Goal: Task Accomplishment & Management: Manage account settings

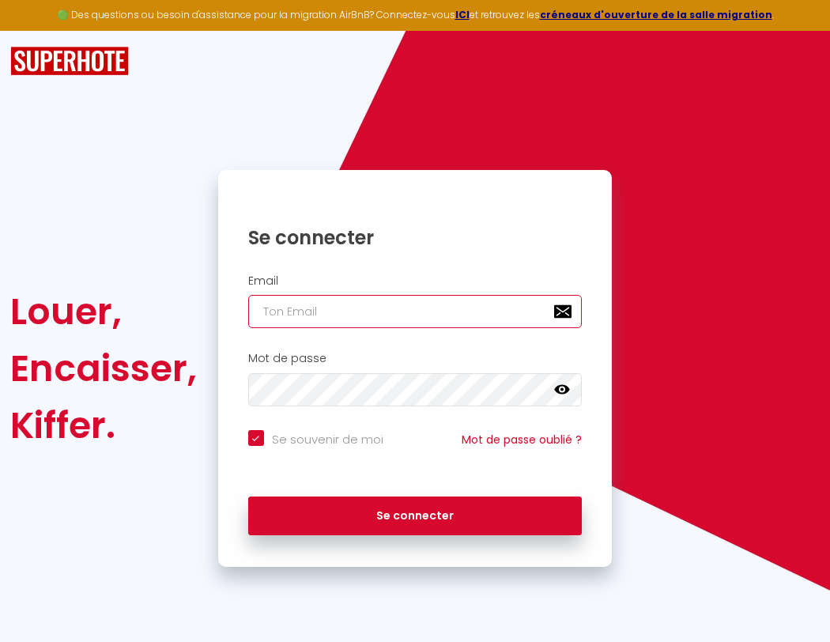
type input "s"
checkbox input "true"
type input "su"
checkbox input "true"
type input "sup"
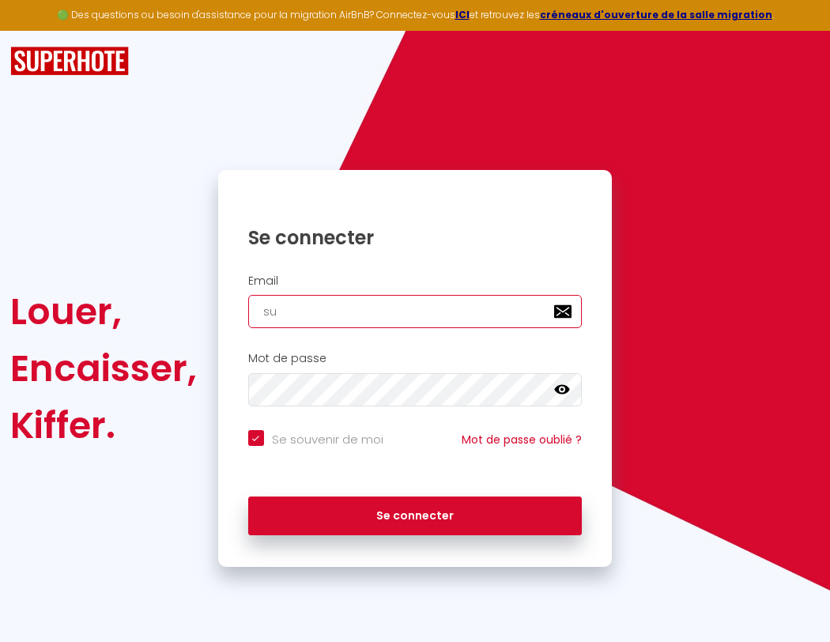
checkbox input "true"
type input "supe"
checkbox input "true"
type input "super"
checkbox input "true"
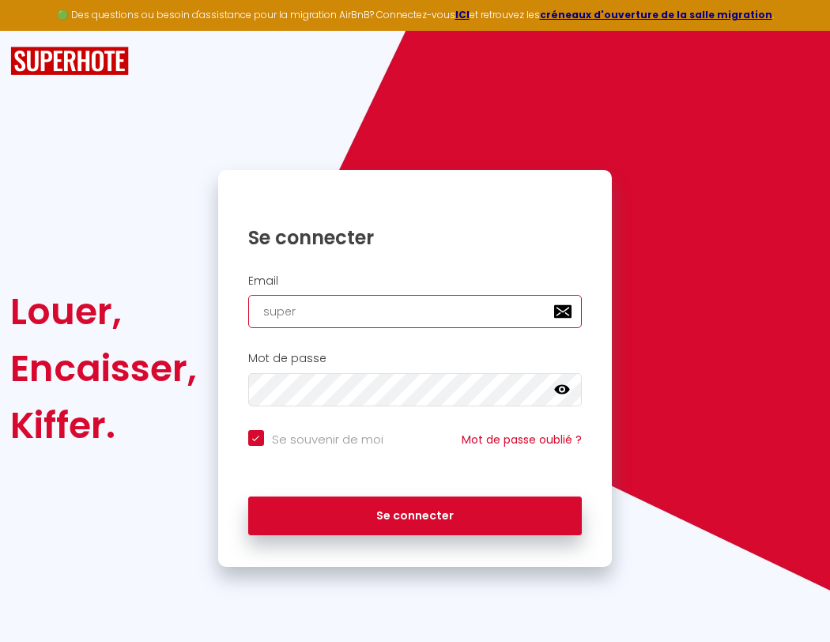
type input "superb"
checkbox input "true"
type input "superbo"
checkbox input "true"
type input "s"
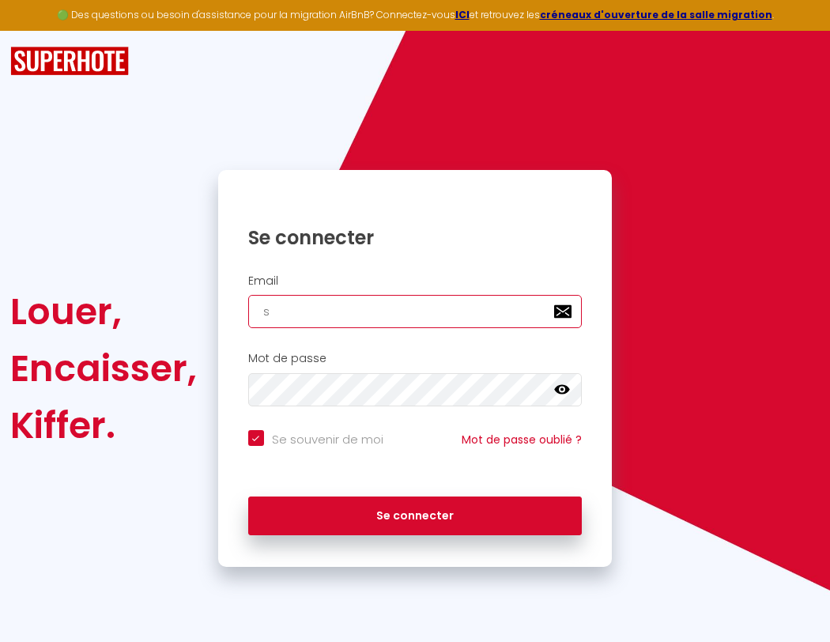
checkbox input "true"
type input "superbor"
checkbox input "true"
type input "su"
checkbox input "true"
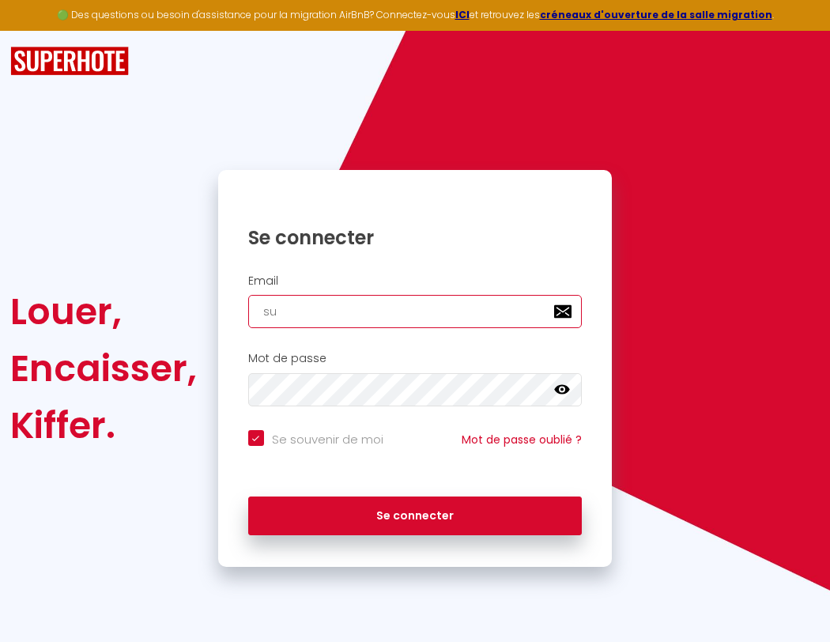
type input "superbord"
checkbox input "true"
type input "sup"
checkbox input "true"
type input "superborde"
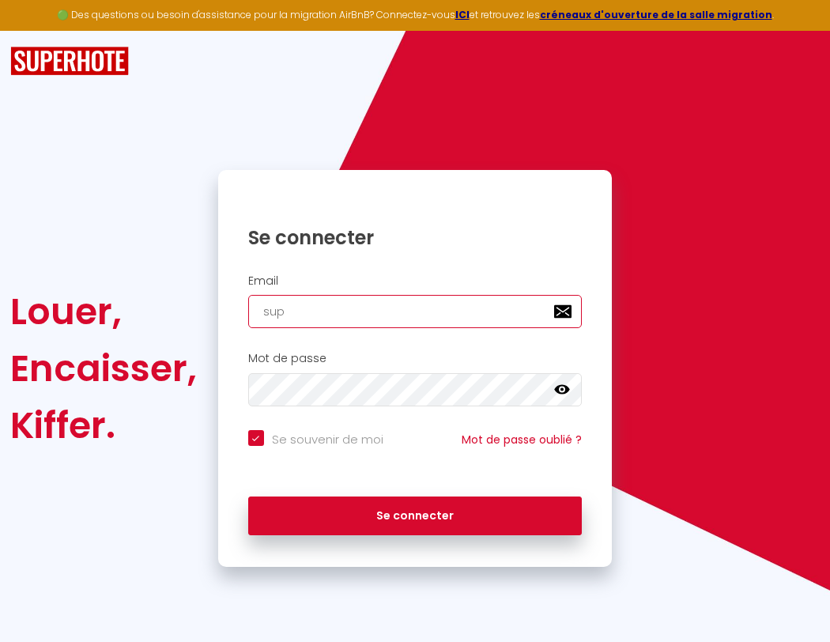
checkbox input "true"
type input "supe"
checkbox input "true"
type input "superbordea"
checkbox input "true"
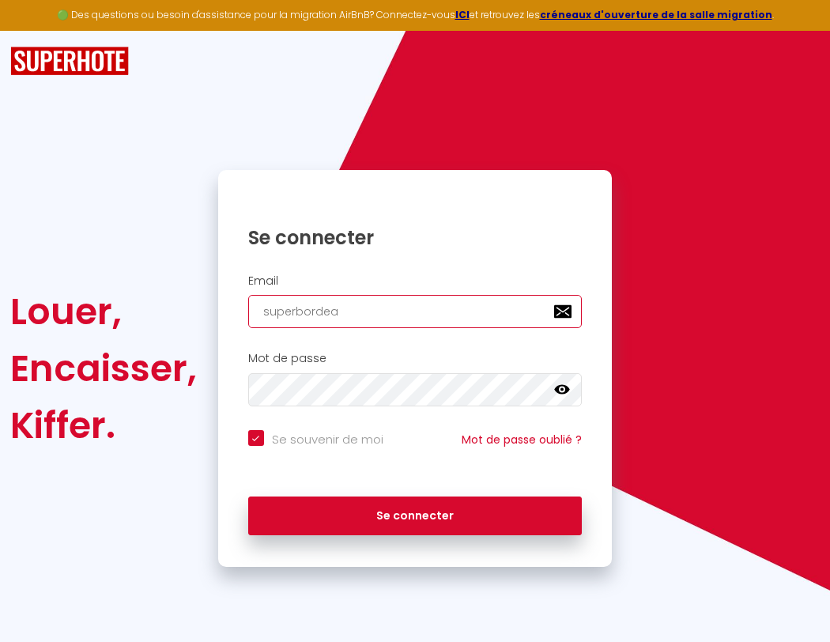
type input "super"
checkbox input "true"
type input "superb"
checkbox input "true"
type input "superbo"
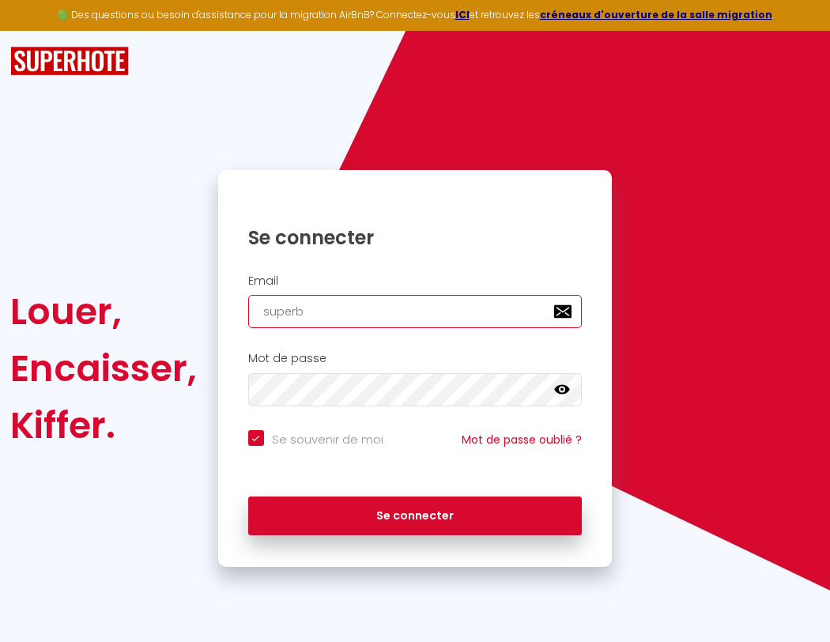
checkbox input "true"
type input "superbor"
checkbox input "true"
type input "s"
checkbox input "true"
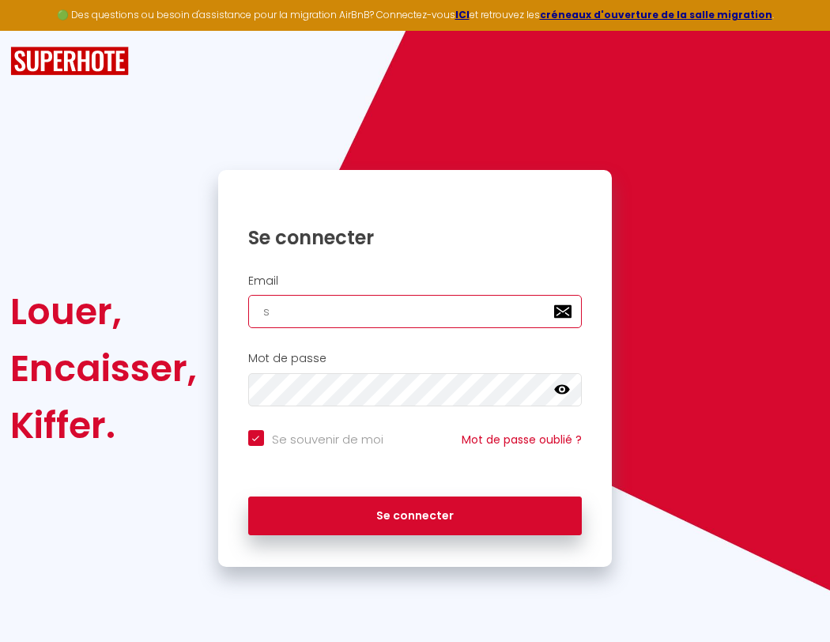
type input "su"
checkbox input "true"
type input "sup"
checkbox input "true"
type input "supe"
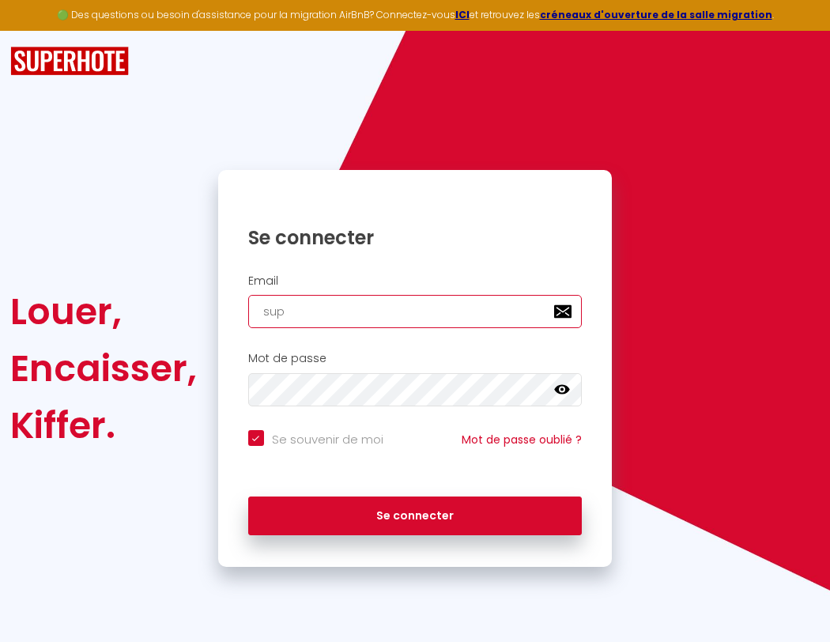
checkbox input "true"
type input "super"
checkbox input "true"
type input "superb"
checkbox input "true"
